Goal: Find specific page/section: Find specific page/section

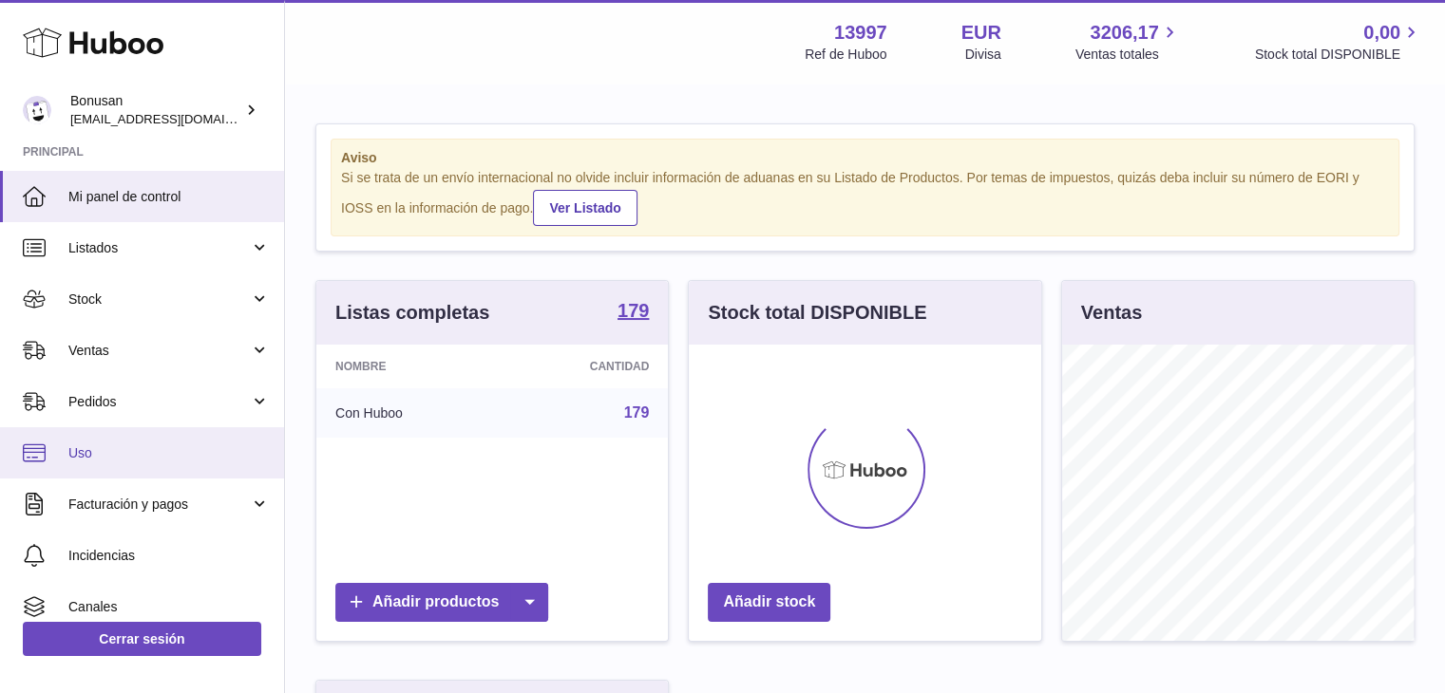
scroll to position [296, 352]
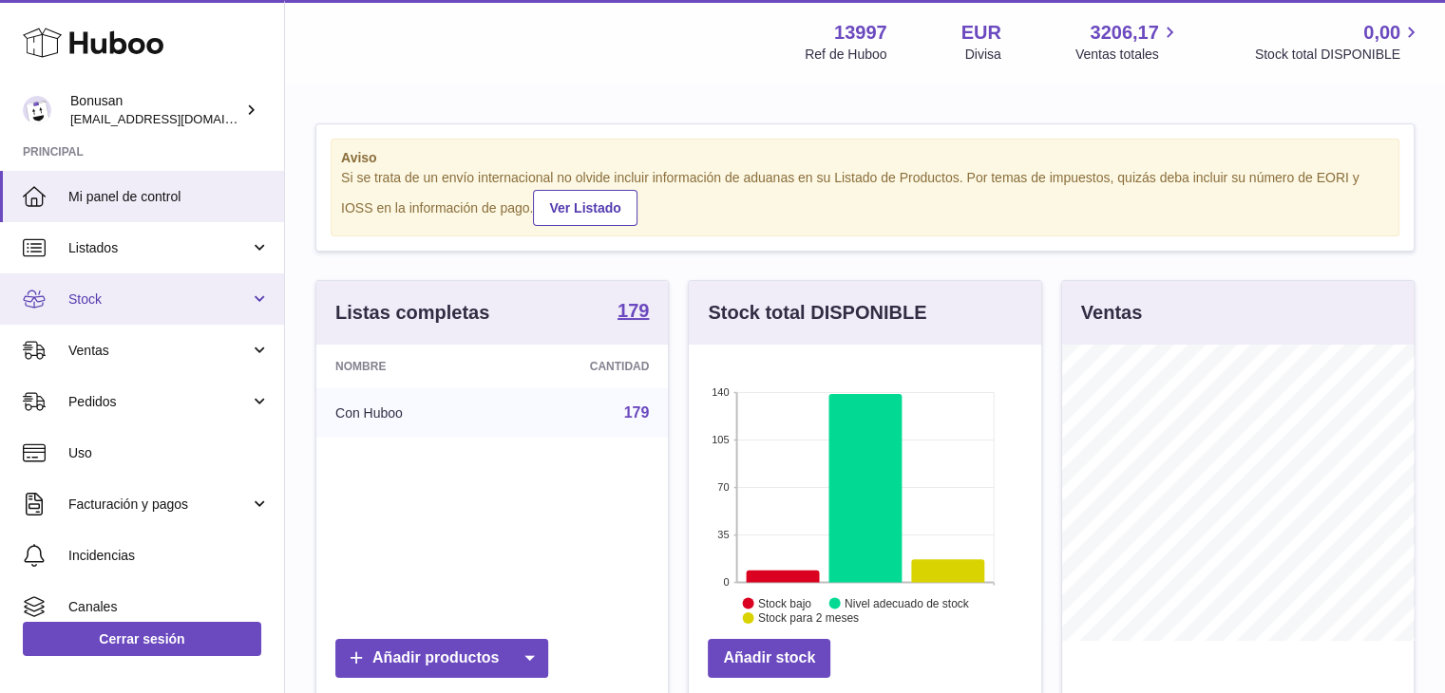
click at [139, 300] on span "Stock" at bounding box center [158, 300] width 181 height 18
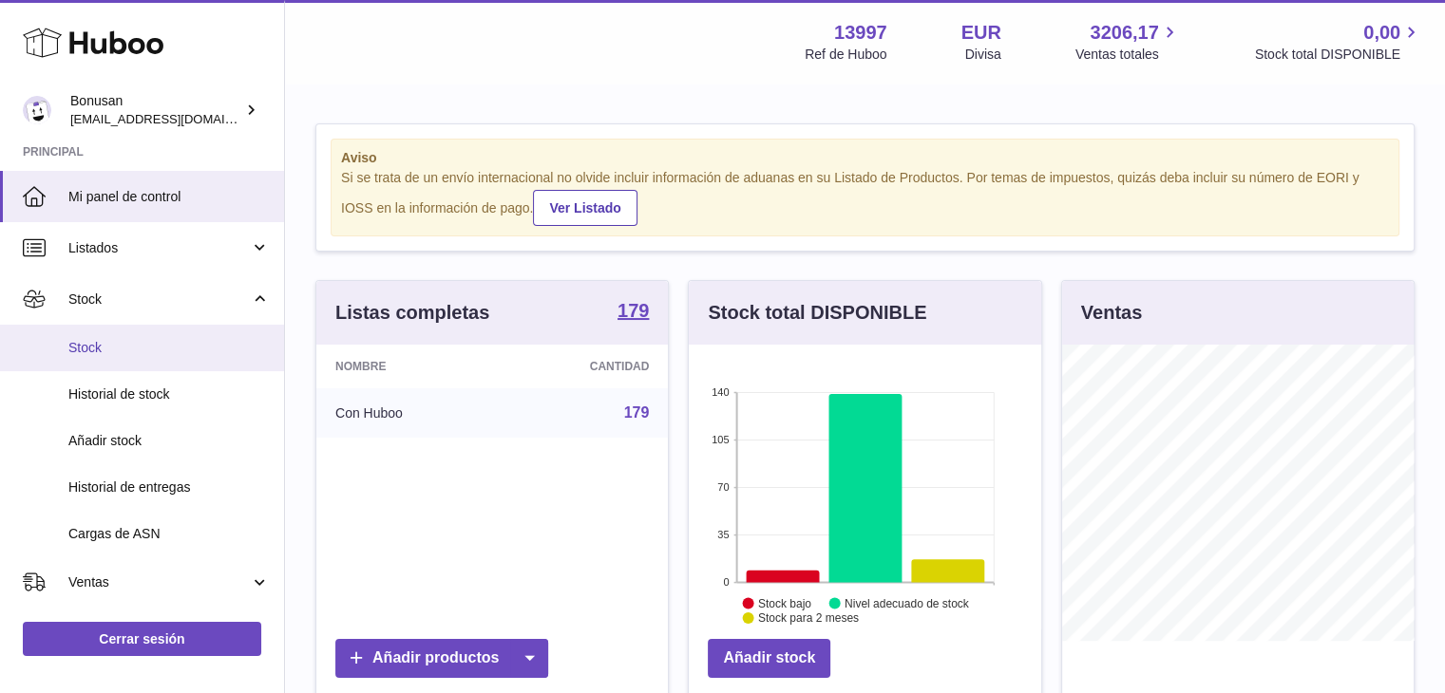
click at [157, 361] on link "Stock" at bounding box center [142, 348] width 284 height 47
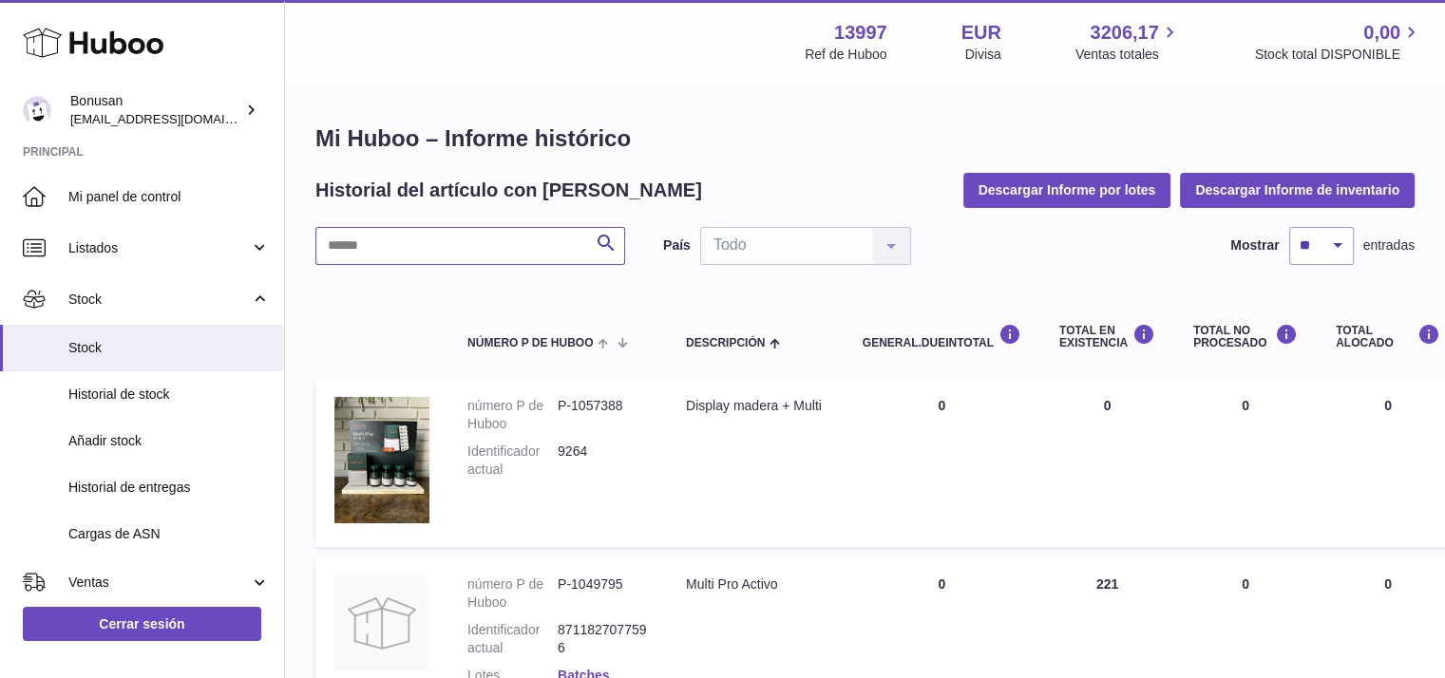
click at [519, 232] on input "text" at bounding box center [470, 246] width 310 height 38
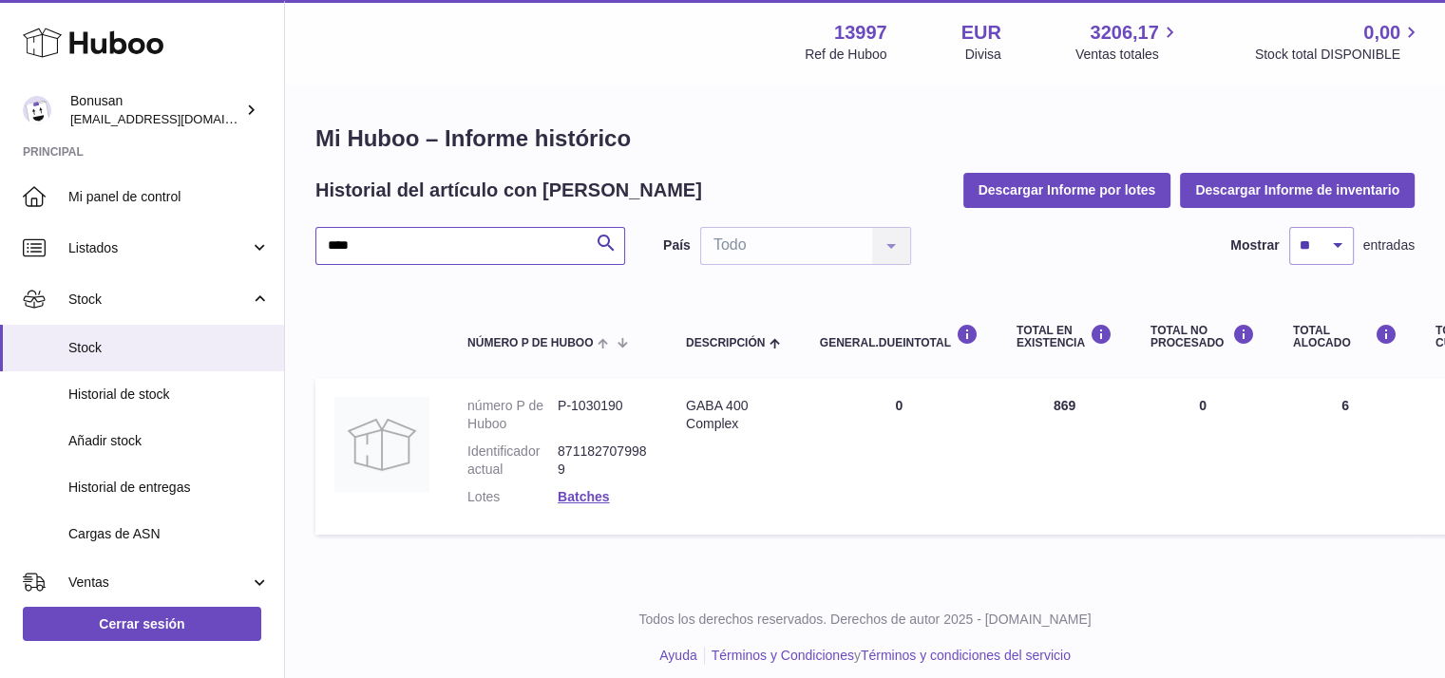
drag, startPoint x: 384, startPoint y: 255, endPoint x: 306, endPoint y: 253, distance: 77.9
click at [306, 253] on div "Mi Huboo – Informe histórico Historial del artículo con Huboo Descargar Informe…" at bounding box center [865, 333] width 1160 height 497
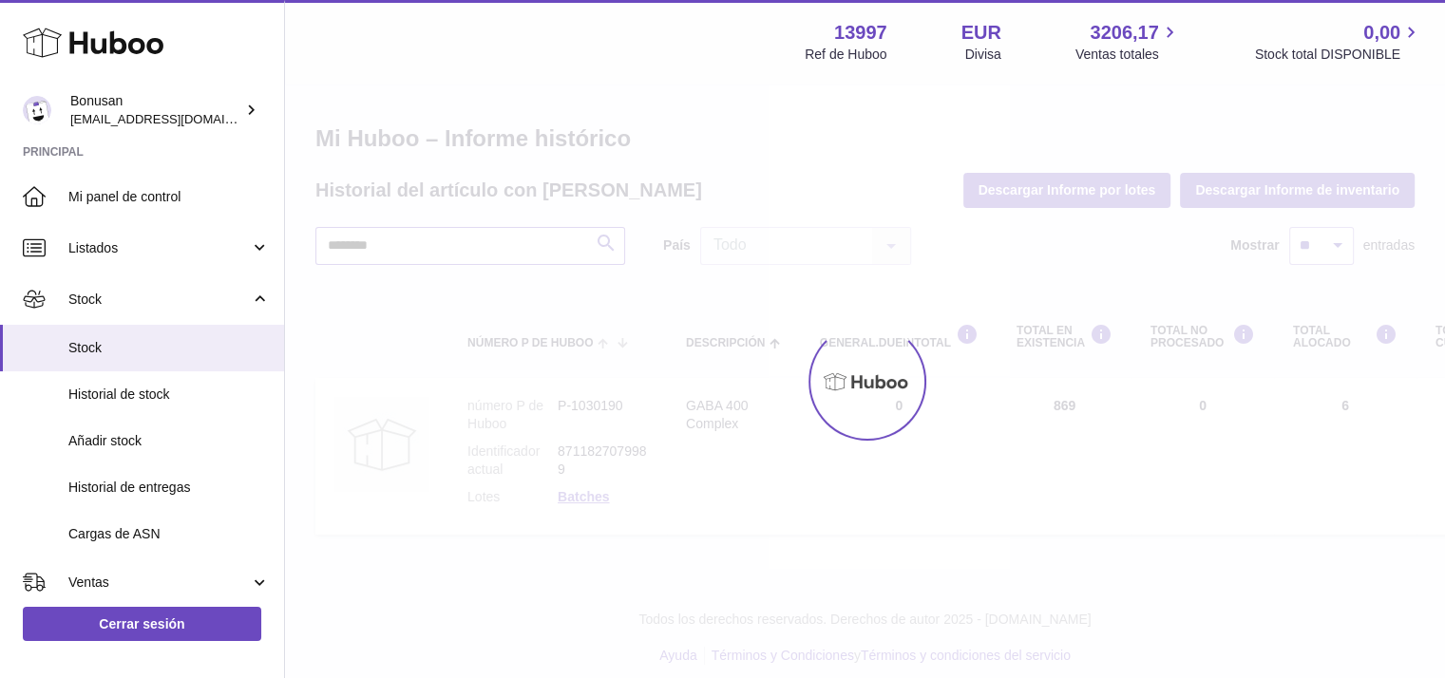
type input "********"
